Goal: Task Accomplishment & Management: Complete application form

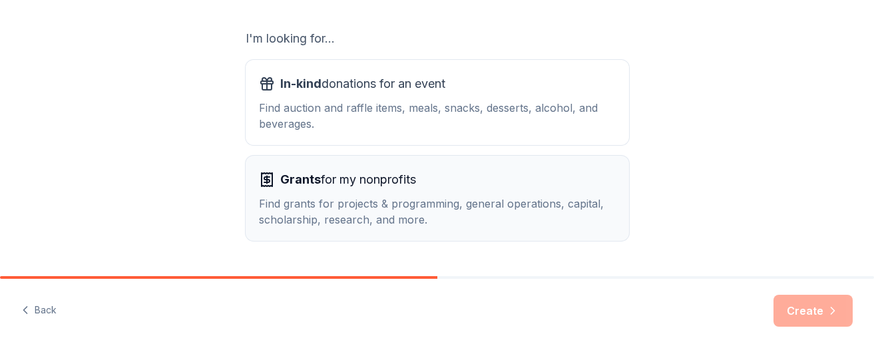
scroll to position [222, 0]
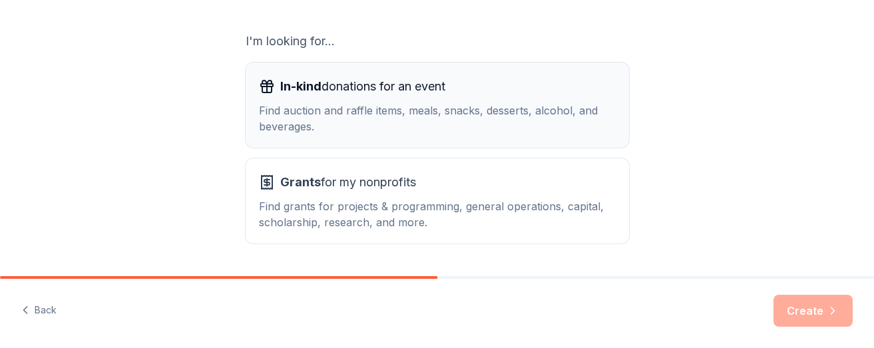
click at [506, 132] on div "Find auction and raffle items, meals, snacks, desserts, alcohol, and beverages." at bounding box center [437, 118] width 357 height 32
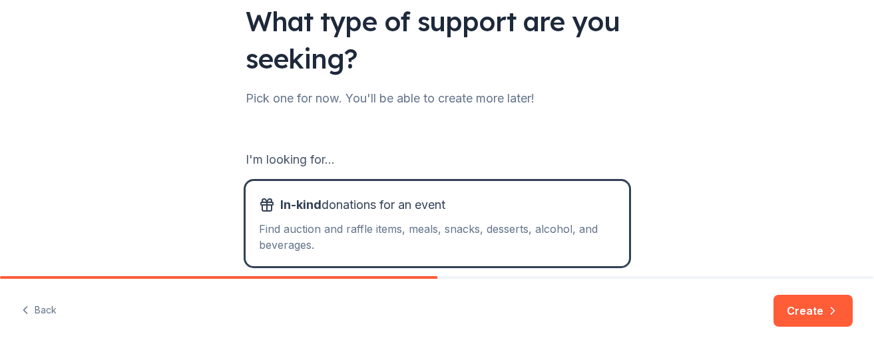
scroll to position [0, 0]
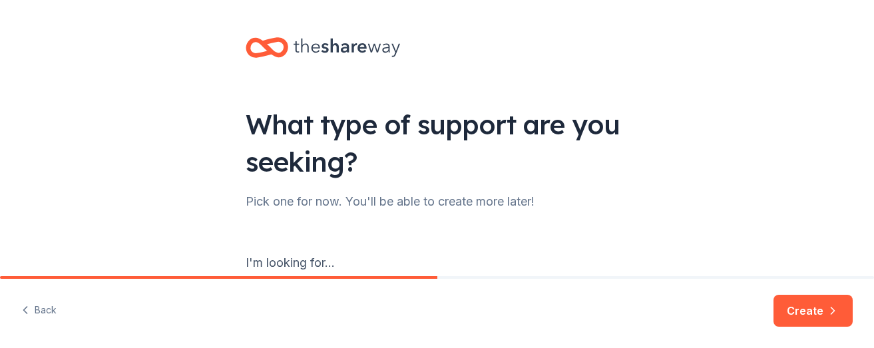
click at [345, 45] on icon at bounding box center [346, 48] width 106 height 19
click at [274, 43] on icon at bounding box center [267, 47] width 43 height 31
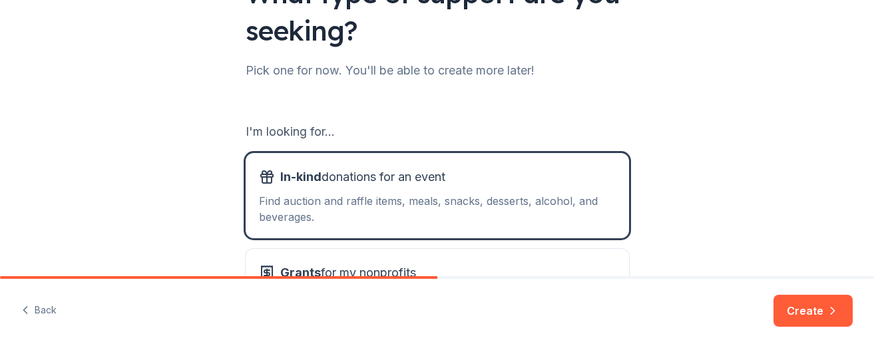
scroll to position [235, 0]
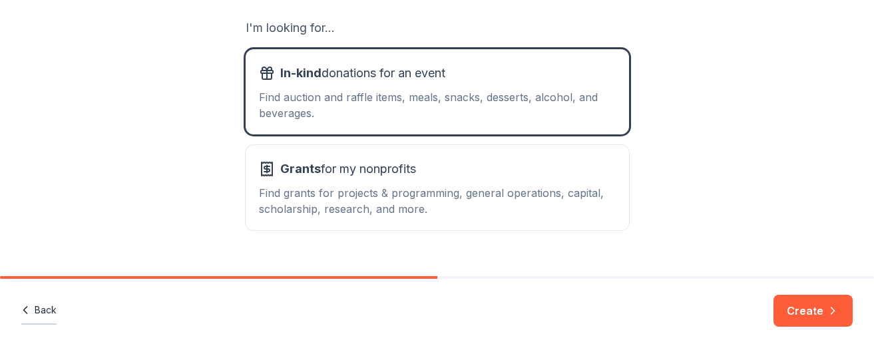
click at [32, 309] on button "Back" at bounding box center [38, 311] width 35 height 28
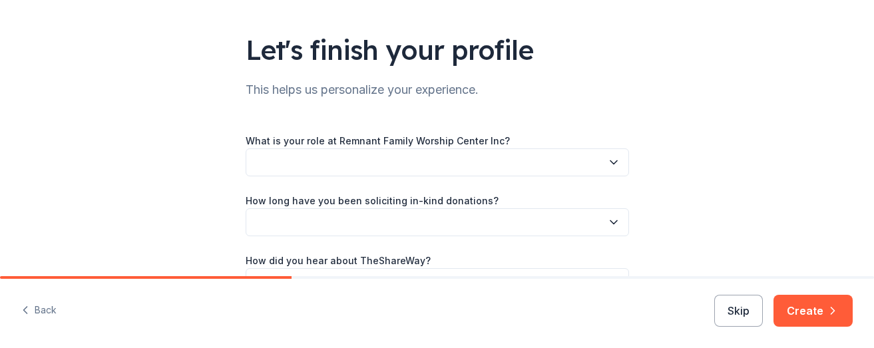
scroll to position [158, 0]
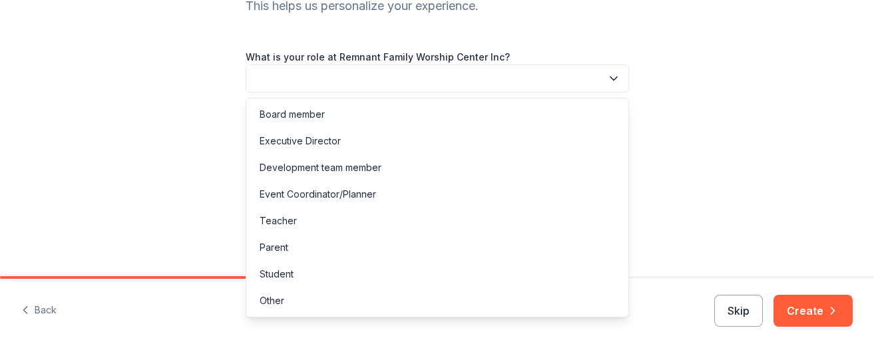
click at [415, 75] on button "button" at bounding box center [437, 79] width 383 height 28
click at [361, 147] on div "Executive Director" at bounding box center [437, 141] width 377 height 27
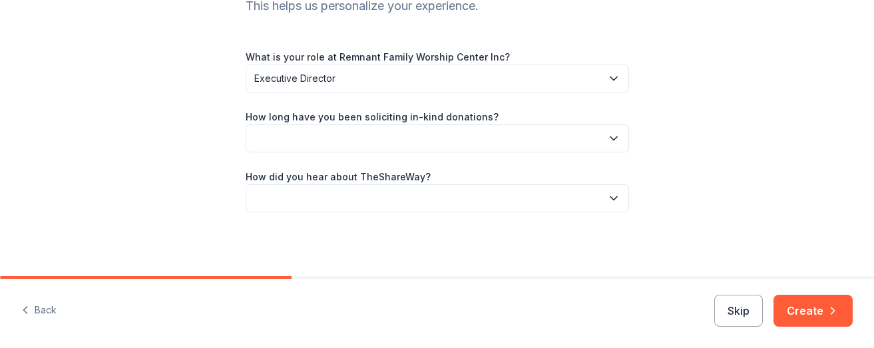
click at [361, 149] on button "button" at bounding box center [437, 138] width 383 height 28
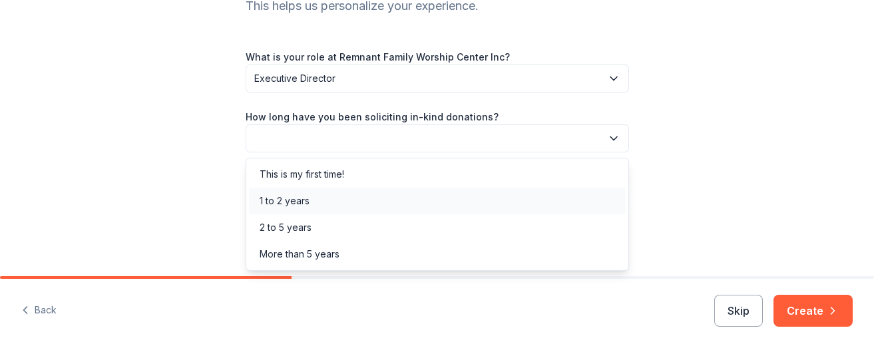
click at [349, 203] on div "1 to 2 years" at bounding box center [437, 201] width 377 height 27
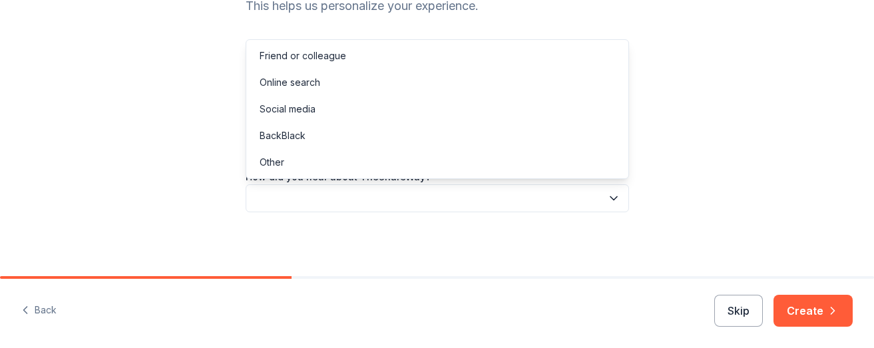
click at [351, 202] on button "button" at bounding box center [437, 198] width 383 height 28
click at [355, 89] on div "Online search" at bounding box center [437, 82] width 377 height 27
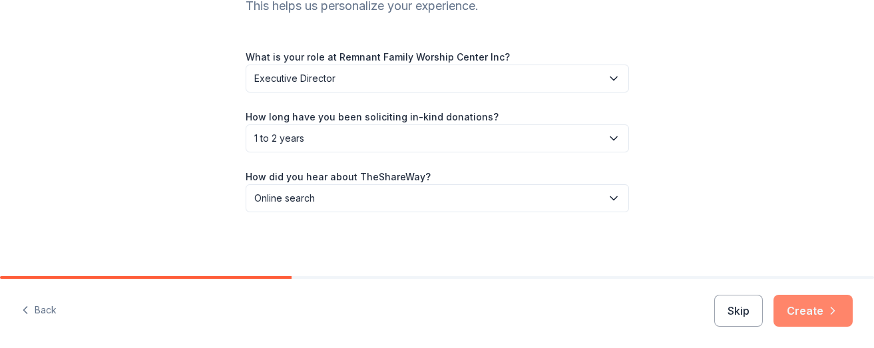
click at [802, 320] on button "Create" at bounding box center [812, 311] width 79 height 32
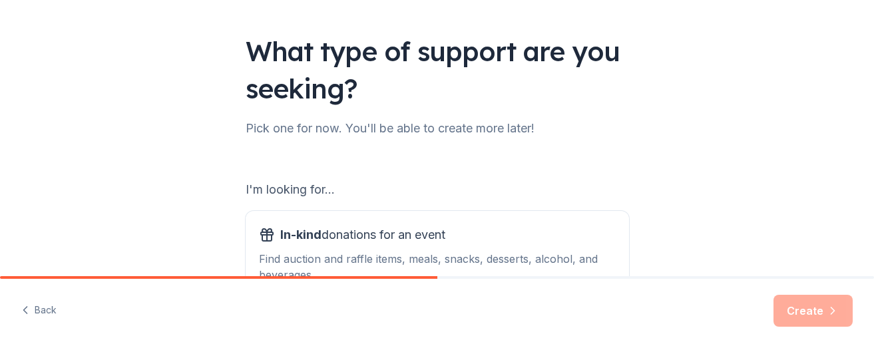
scroll to position [115, 0]
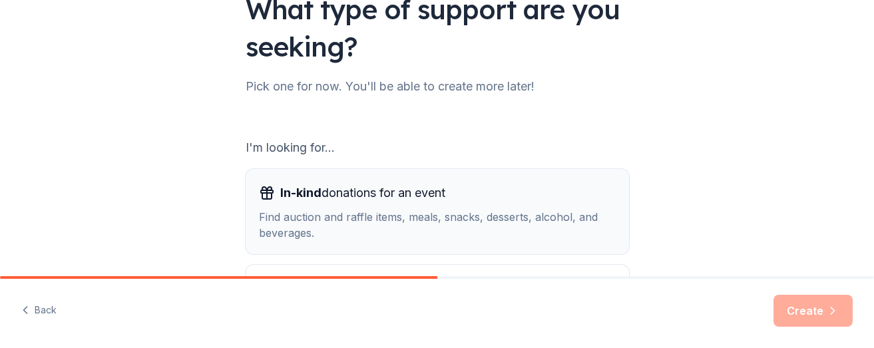
click at [544, 227] on div "Find auction and raffle items, meals, snacks, desserts, alcohol, and beverages." at bounding box center [437, 225] width 357 height 32
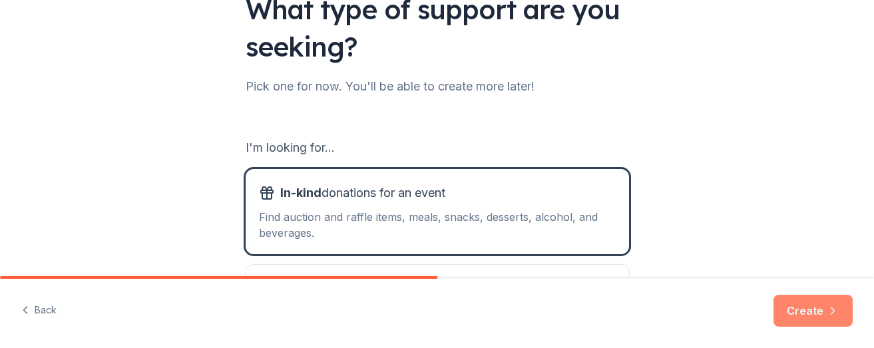
click at [814, 317] on button "Create" at bounding box center [812, 311] width 79 height 32
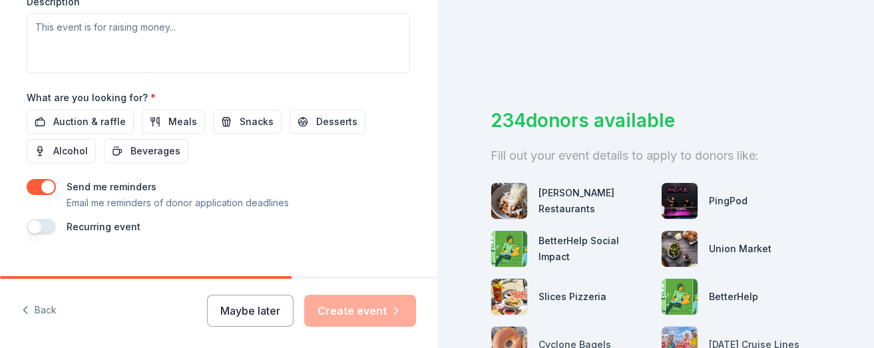
scroll to position [610, 0]
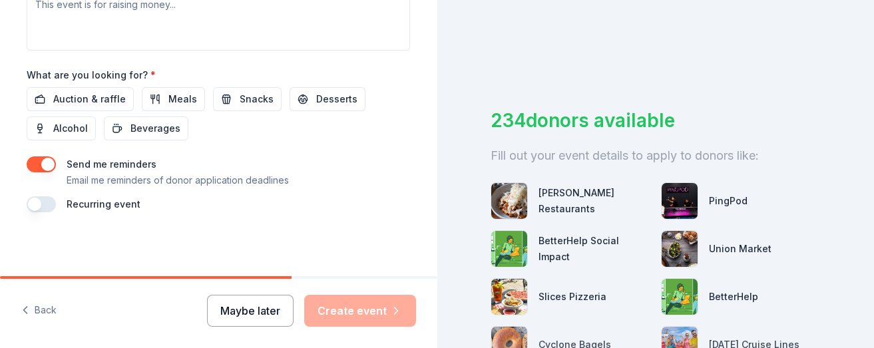
click at [260, 319] on button "Maybe later" at bounding box center [250, 311] width 87 height 32
